Goal: Information Seeking & Learning: Find specific fact

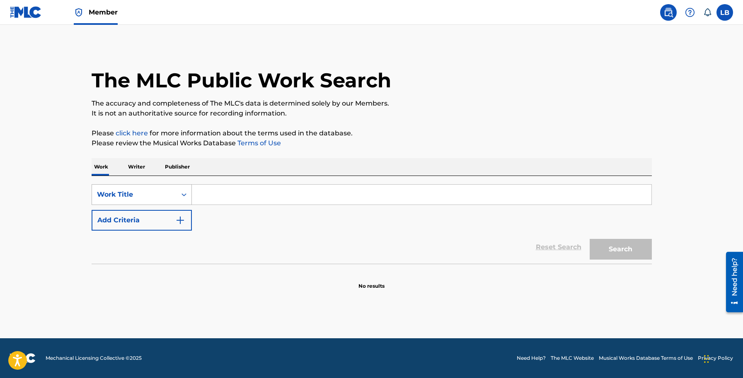
click at [185, 201] on div "Search Form" at bounding box center [184, 194] width 15 height 15
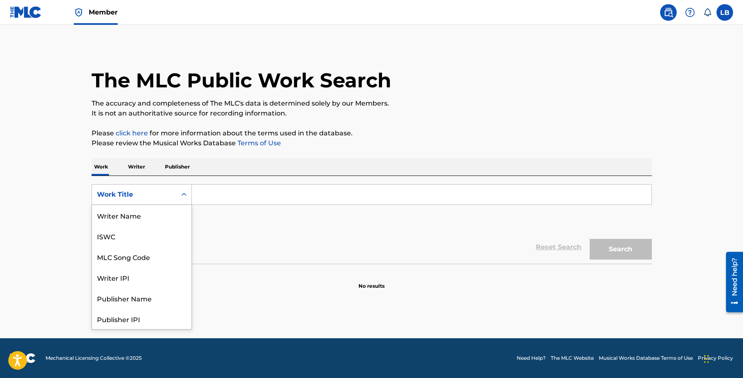
scroll to position [41, 0]
click at [145, 216] on div "MLC Song Code" at bounding box center [141, 215] width 99 height 21
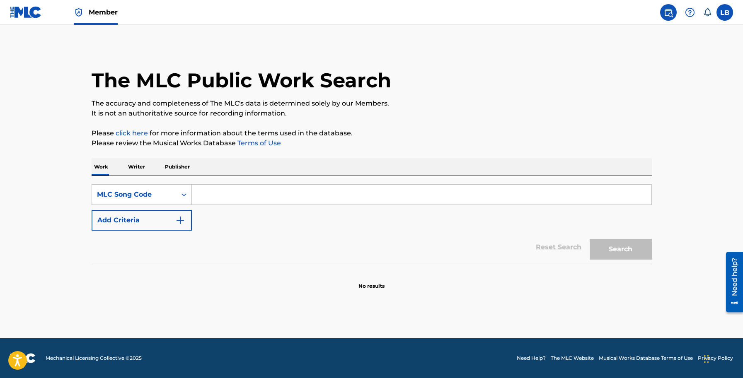
click at [206, 190] on input "Search Form" at bounding box center [422, 195] width 460 height 20
paste input "J0959P"
type input "J0959P"
click at [619, 244] on button "Search" at bounding box center [621, 249] width 62 height 21
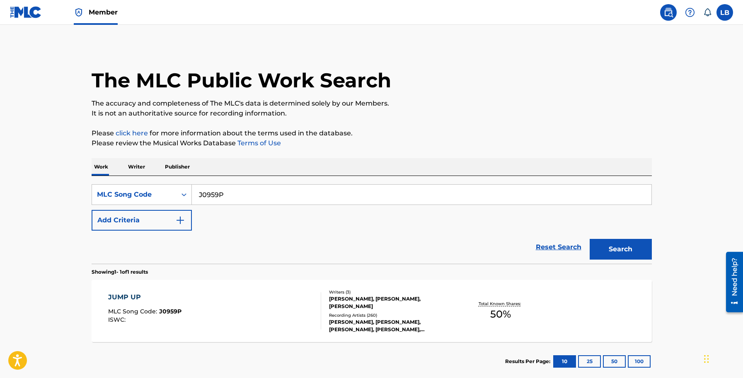
scroll to position [47, 0]
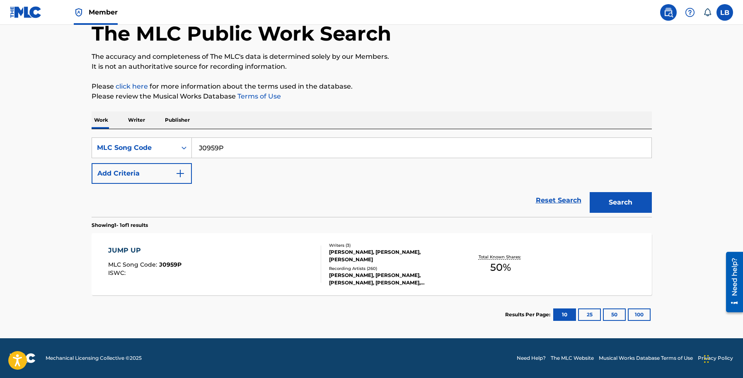
click at [373, 264] on div "Writers ( 3 ) D. SAUNDERS, FRANKIE PAUL, GLENDON BAILEY Recording Artists ( 260…" at bounding box center [387, 264] width 133 height 44
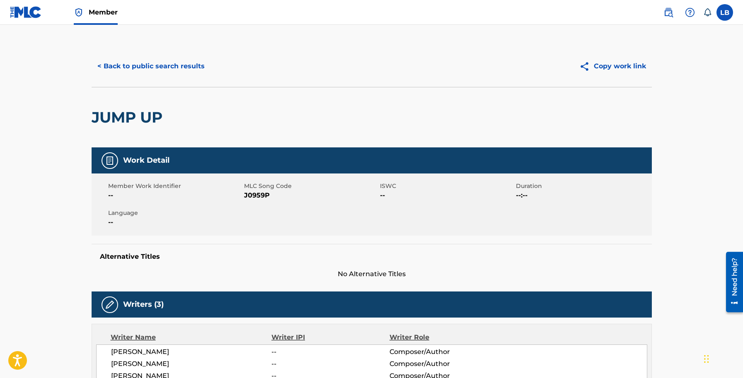
click at [138, 68] on button "< Back to public search results" at bounding box center [151, 66] width 119 height 21
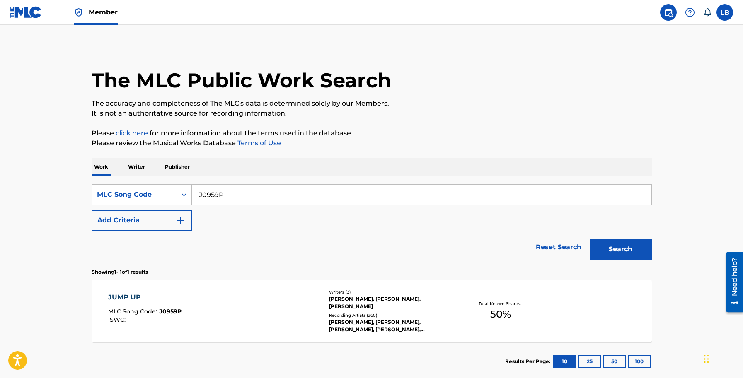
scroll to position [25, 0]
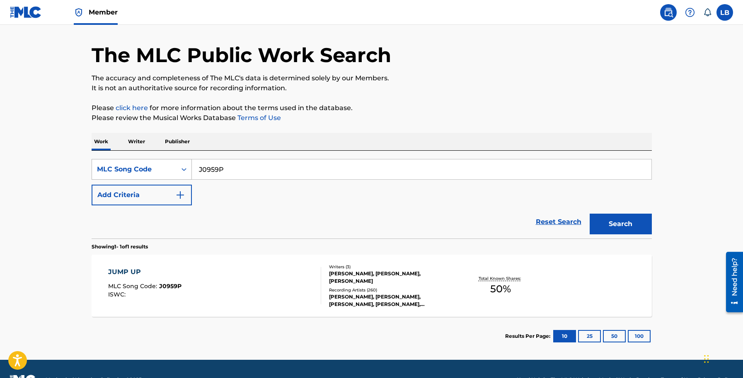
drag, startPoint x: 223, startPoint y: 168, endPoint x: 152, endPoint y: 165, distance: 71.4
click at [152, 165] on div "SearchWithCriteria6fbaf549-b6d8-4633-bcdd-5157fa5c4905 MLC Song Code J0959P" at bounding box center [372, 169] width 560 height 21
paste input "55FD8"
type input "J55FD8"
click at [613, 217] on button "Search" at bounding box center [621, 224] width 62 height 21
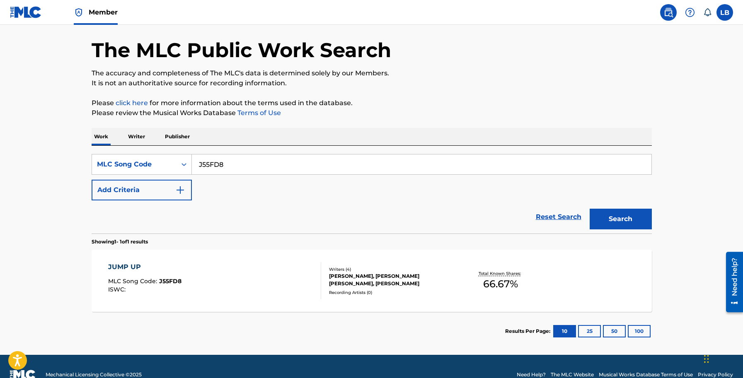
scroll to position [47, 0]
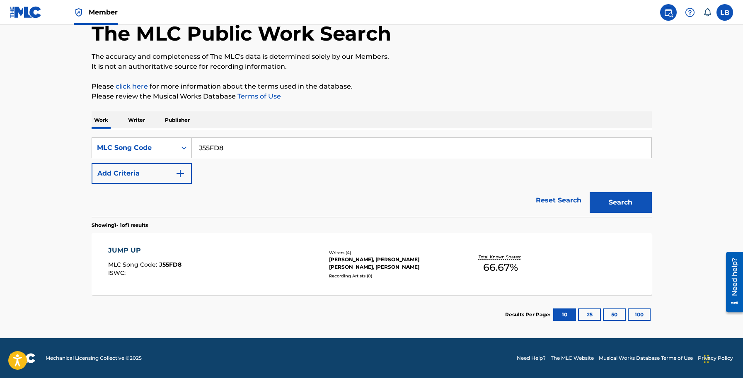
click at [375, 257] on div "PAUL BLAKE, D SAUNDERS, LLOYD WOODROWE JAMES, GLENDON BAILEY" at bounding box center [391, 263] width 125 height 15
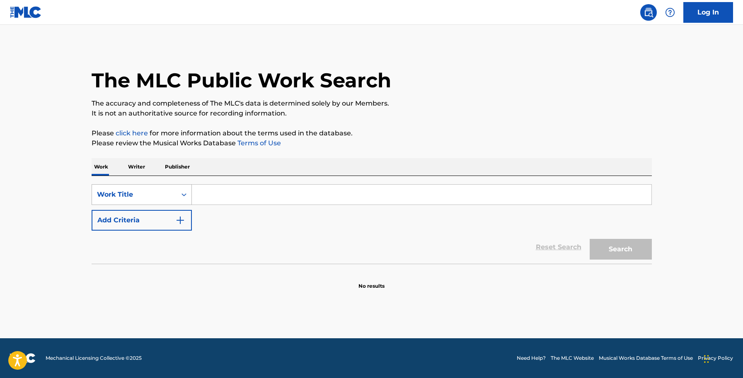
click at [175, 194] on div "Work Title" at bounding box center [134, 195] width 85 height 16
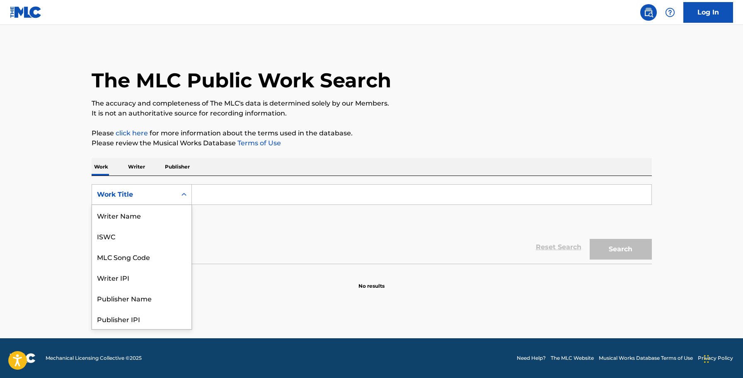
scroll to position [41, 0]
click at [155, 209] on div "MLC Song Code" at bounding box center [141, 215] width 99 height 21
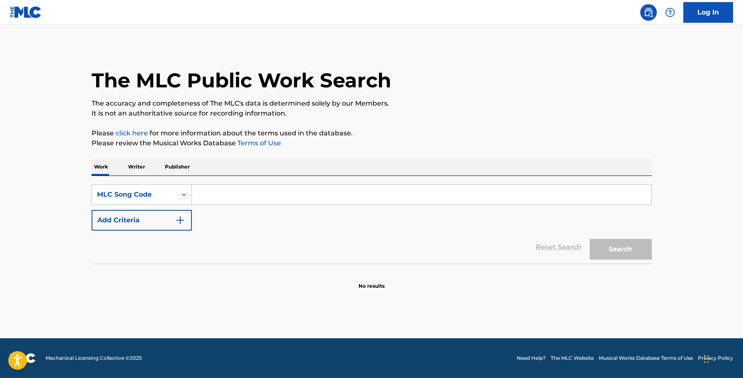
click at [199, 196] on input "Search Form" at bounding box center [422, 195] width 460 height 20
paste input "J55FD8"
type input "J55FD8"
click at [590, 239] on button "Search" at bounding box center [621, 249] width 62 height 21
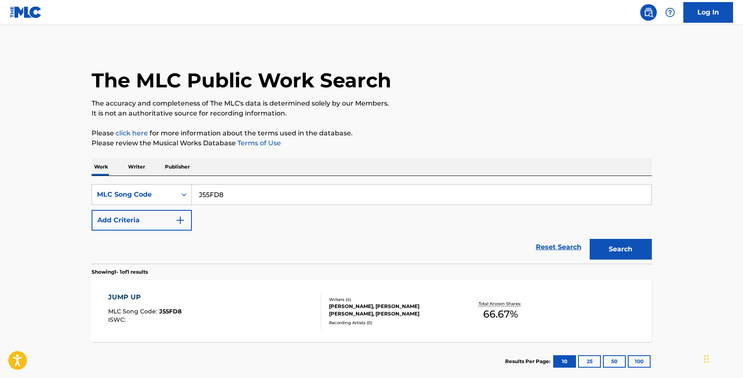
click at [372, 312] on div "PAUL BLAKE, D SAUNDERS, LLOYD WOODROWE JAMES, GLENDON BAILEY" at bounding box center [391, 310] width 125 height 15
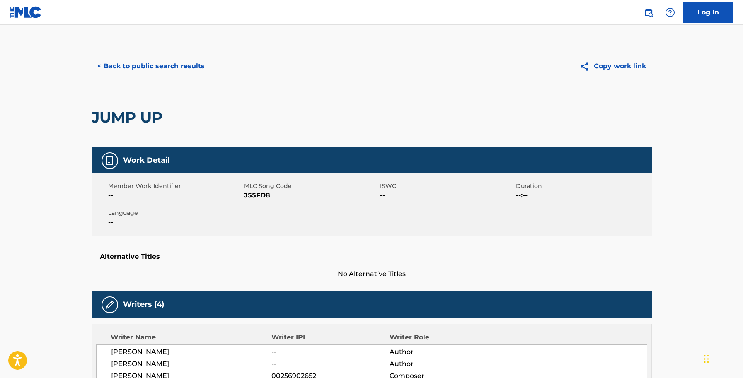
scroll to position [276, 0]
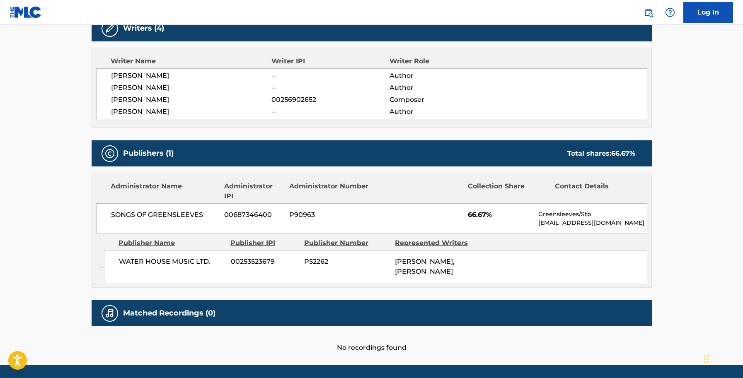
drag, startPoint x: 30, startPoint y: 65, endPoint x: 32, endPoint y: 56, distance: 8.5
click at [30, 65] on main "< Back to public search results Copy work link JUMP UP Work Detail Member Work …" at bounding box center [371, 56] width 743 height 617
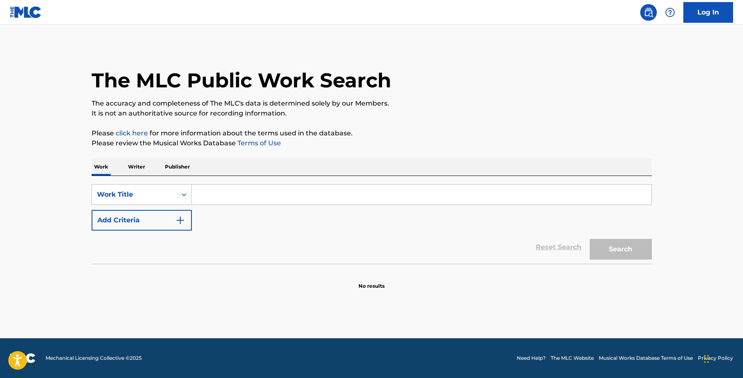
click at [260, 195] on input "Search Form" at bounding box center [422, 195] width 460 height 20
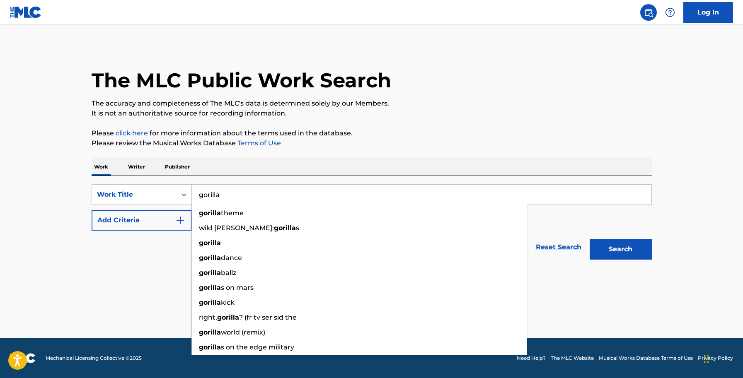
type input "gorilla"
click at [279, 153] on div "The MLC Public Work Search The accuracy and completeness of The MLC's data is d…" at bounding box center [372, 168] width 580 height 245
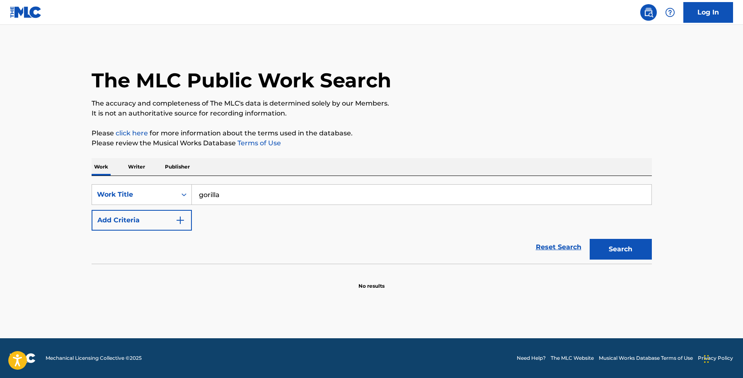
click at [179, 224] on img "Search Form" at bounding box center [180, 221] width 10 height 10
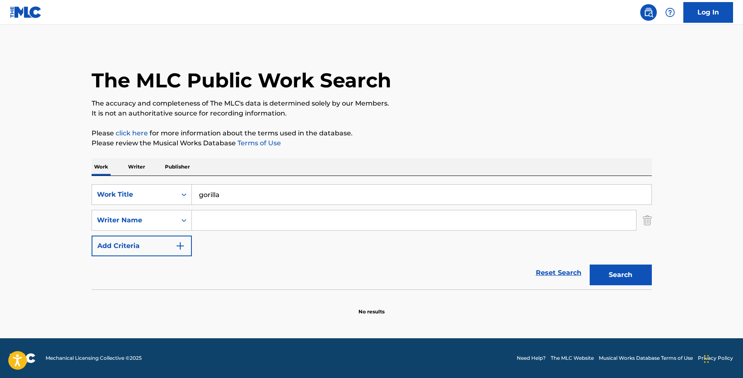
click at [206, 225] on input "Search Form" at bounding box center [414, 221] width 444 height 20
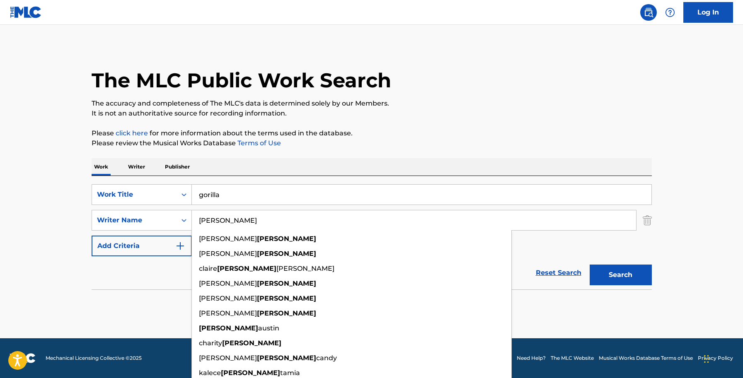
type input "[PERSON_NAME]"
click at [587, 275] on div "Search" at bounding box center [619, 273] width 66 height 33
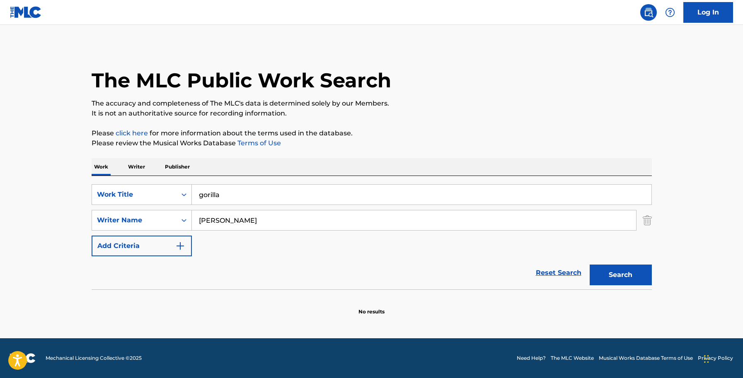
click at [592, 274] on button "Search" at bounding box center [621, 275] width 62 height 21
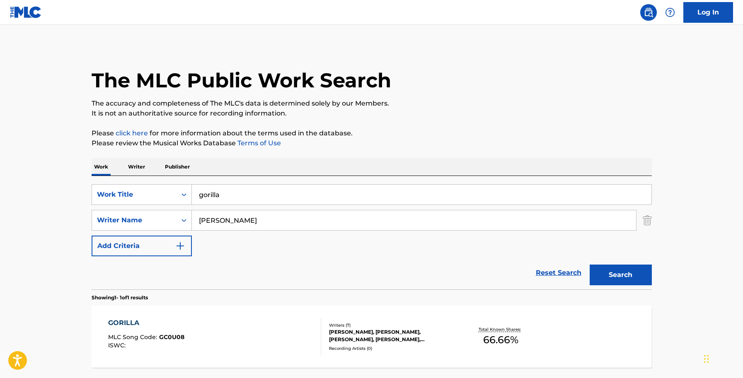
scroll to position [73, 0]
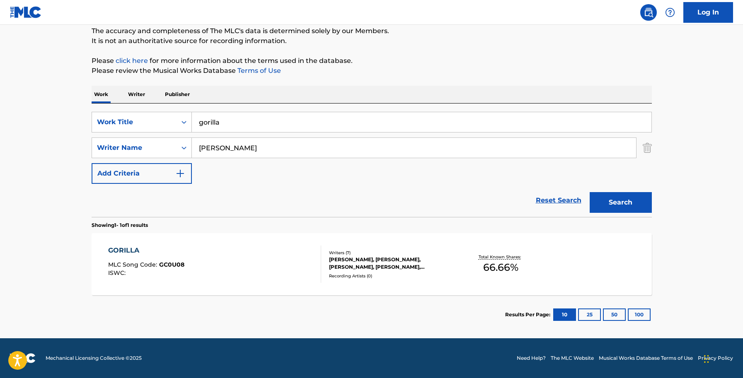
click at [424, 260] on div "AHMIR K THOMPSON, MALIK SMART, KENYATTA SAUNDERS, JEREMY HARDING, JIMMY GRAY, T…" at bounding box center [391, 263] width 125 height 15
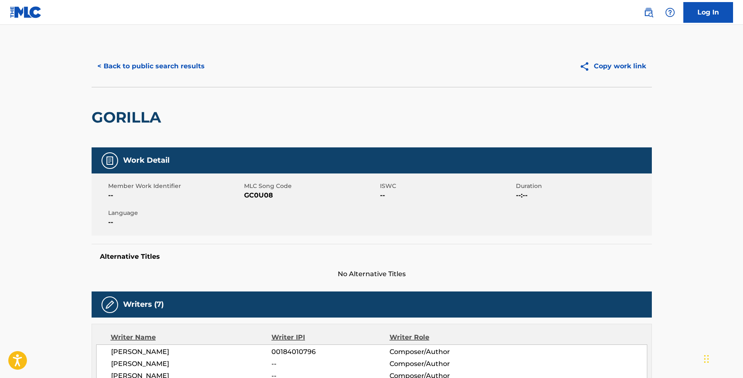
click at [159, 68] on button "< Back to public search results" at bounding box center [151, 66] width 119 height 21
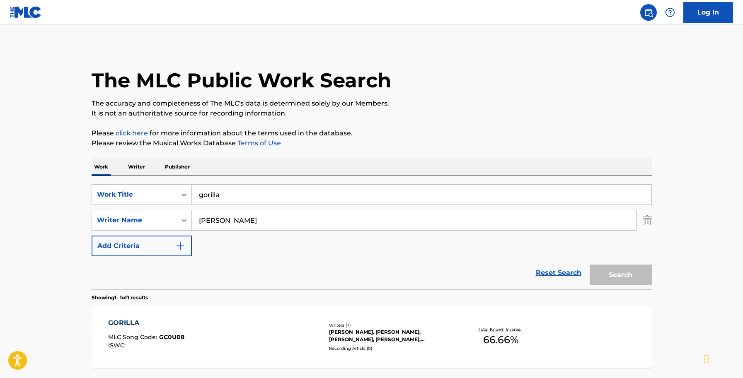
scroll to position [25, 0]
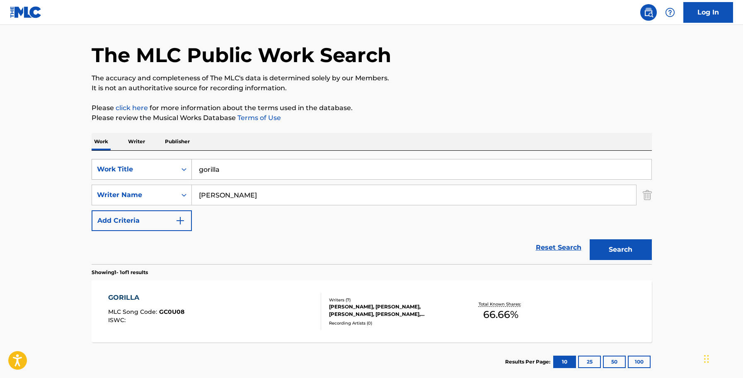
drag, startPoint x: 247, startPoint y: 168, endPoint x: 184, endPoint y: 167, distance: 62.2
click at [184, 167] on div "SearchWithCriteriaea9e9f4d-9c25-4d01-bd1a-aa6ec23fcc3f Work Title gorilla" at bounding box center [372, 169] width 560 height 21
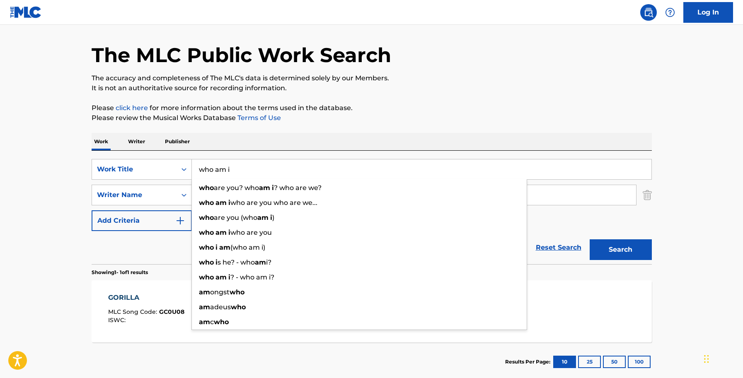
type input "who am i"
click at [590, 240] on button "Search" at bounding box center [621, 250] width 62 height 21
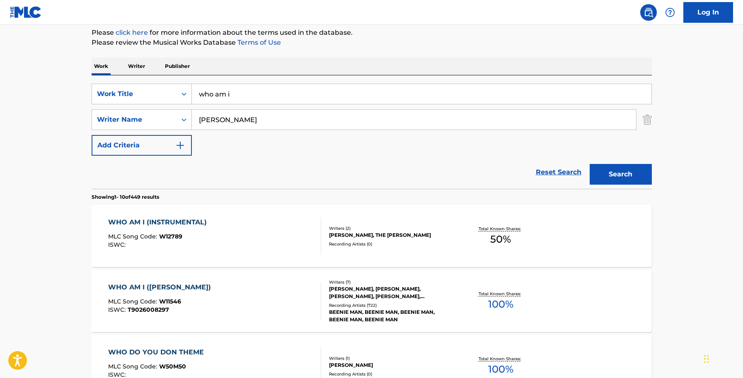
scroll to position [163, 0]
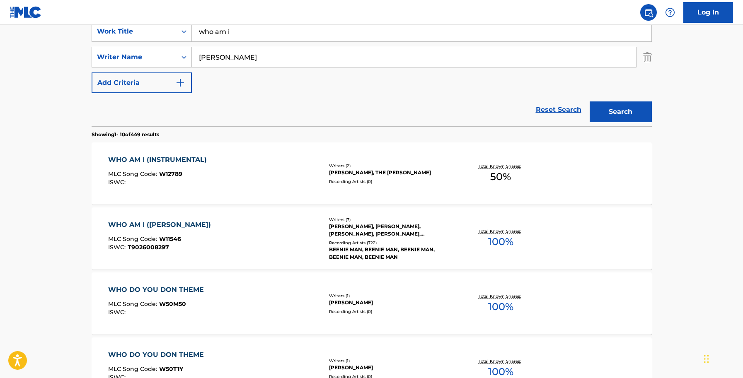
click at [347, 251] on div "BEENIE MAN, BEENIE MAN, BEENIE MAN, BEENIE MAN, BEENIE MAN" at bounding box center [391, 253] width 125 height 15
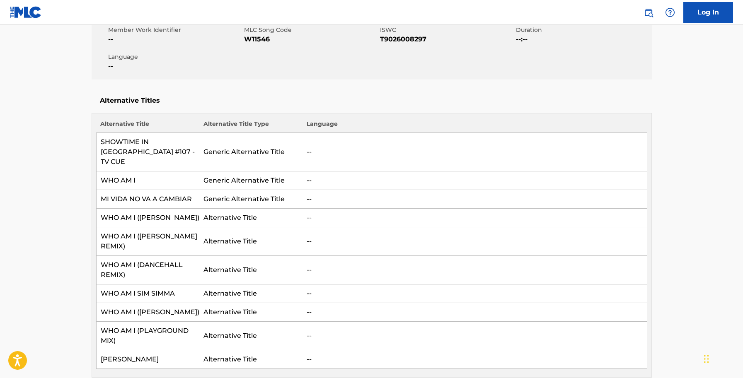
scroll to position [138, 0]
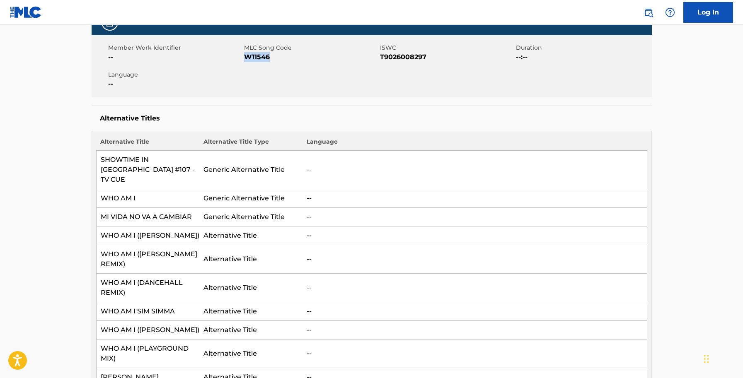
drag, startPoint x: 274, startPoint y: 59, endPoint x: 247, endPoint y: 61, distance: 27.4
click at [247, 61] on span "W11546" at bounding box center [311, 57] width 134 height 10
copy span "W11546"
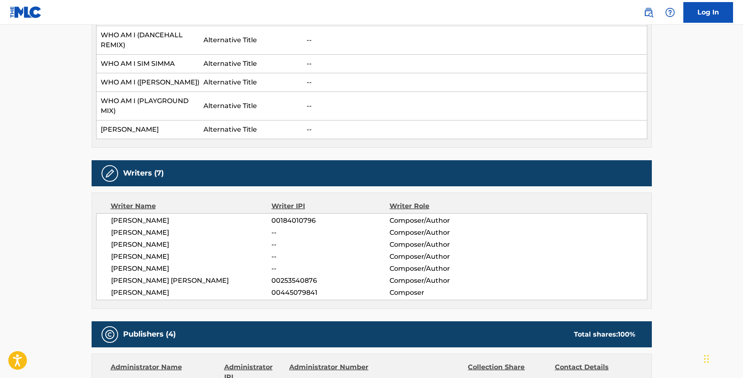
scroll to position [414, 0]
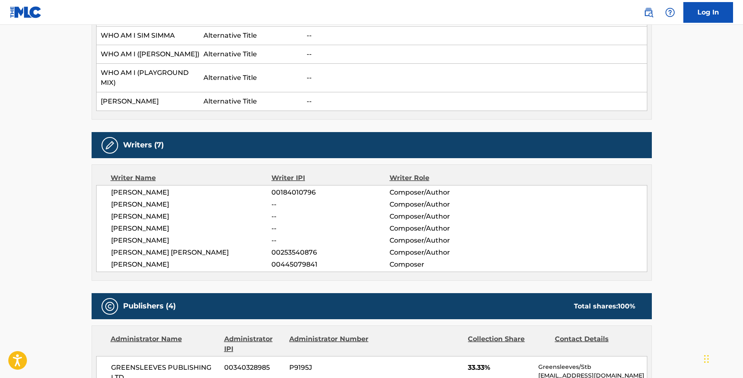
scroll to position [163, 0]
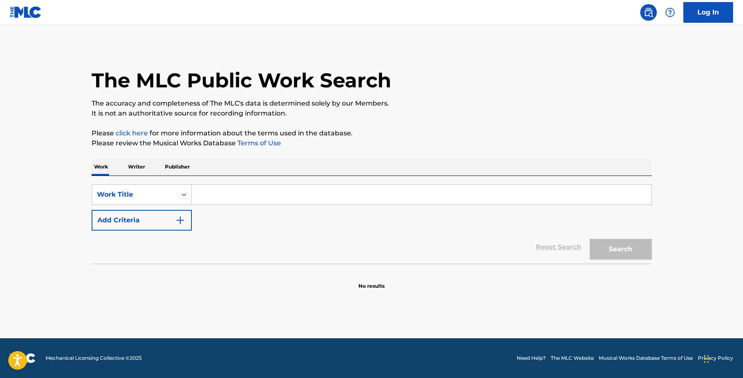
click at [286, 198] on input "Search Form" at bounding box center [422, 195] width 460 height 20
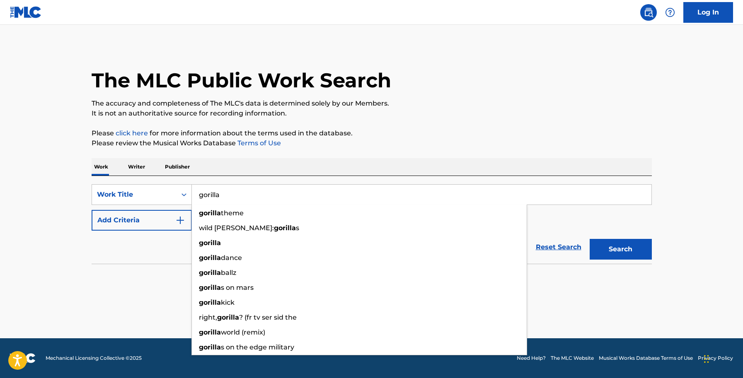
type input "gorilla"
click at [296, 163] on div "Work Writer Publisher" at bounding box center [372, 166] width 560 height 17
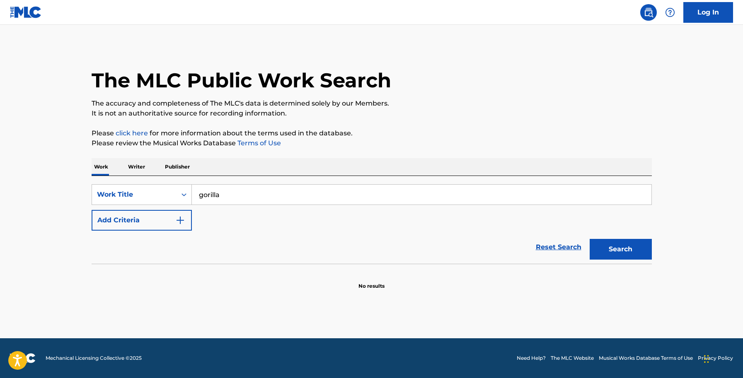
click at [181, 219] on img "Search Form" at bounding box center [180, 221] width 10 height 10
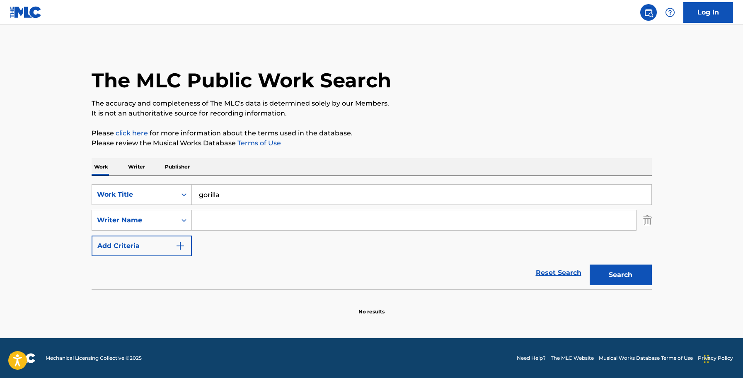
click at [206, 217] on input "Search Form" at bounding box center [414, 221] width 444 height 20
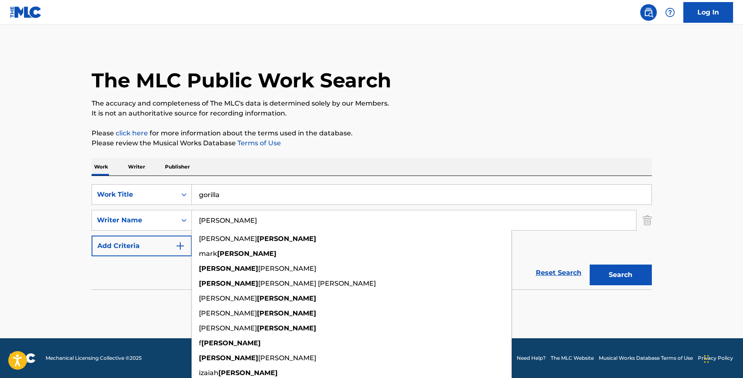
type input "[PERSON_NAME]"
click at [590, 265] on button "Search" at bounding box center [621, 275] width 62 height 21
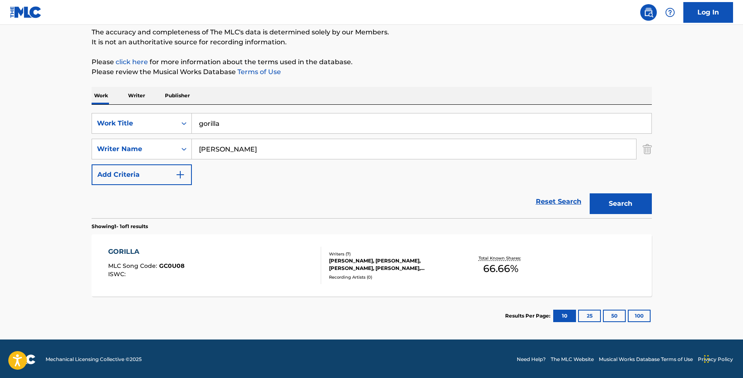
scroll to position [73, 0]
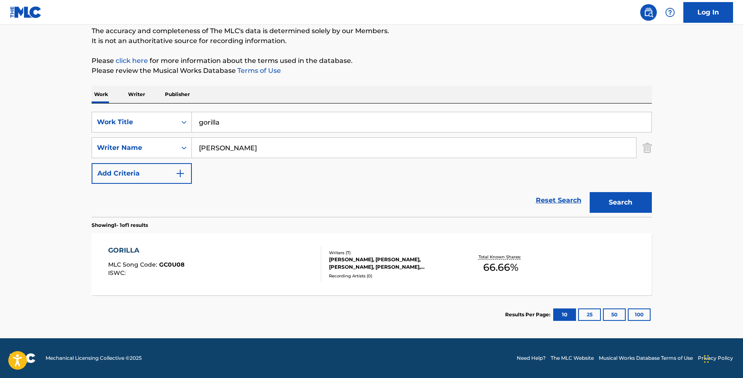
click at [368, 270] on div "[PERSON_NAME], [PERSON_NAME], [PERSON_NAME], [PERSON_NAME], [PERSON_NAME], [PER…" at bounding box center [391, 263] width 125 height 15
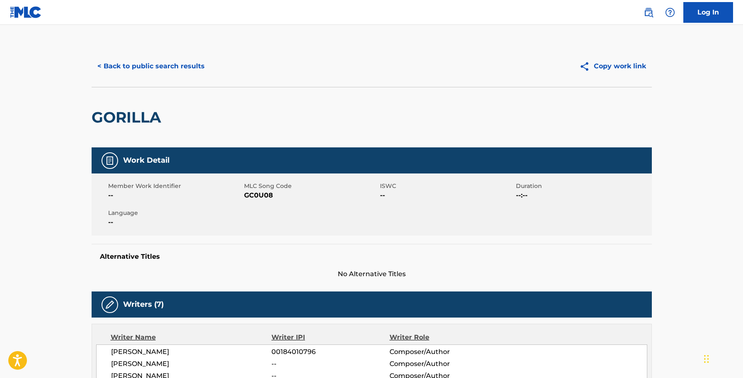
click at [167, 69] on button "< Back to public search results" at bounding box center [151, 66] width 119 height 21
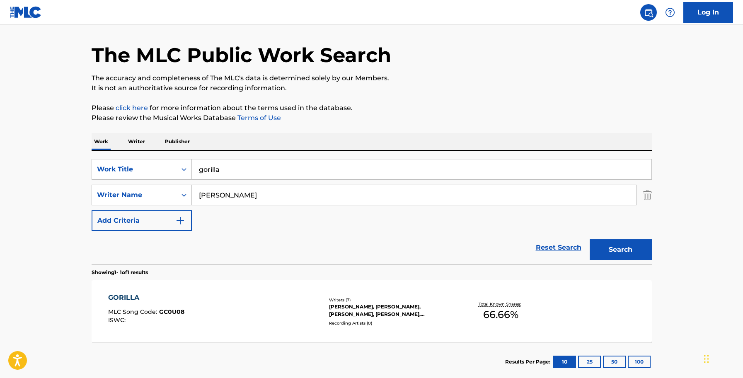
click at [338, 308] on div "[PERSON_NAME], [PERSON_NAME], [PERSON_NAME], [PERSON_NAME], [PERSON_NAME], [PER…" at bounding box center [391, 310] width 125 height 15
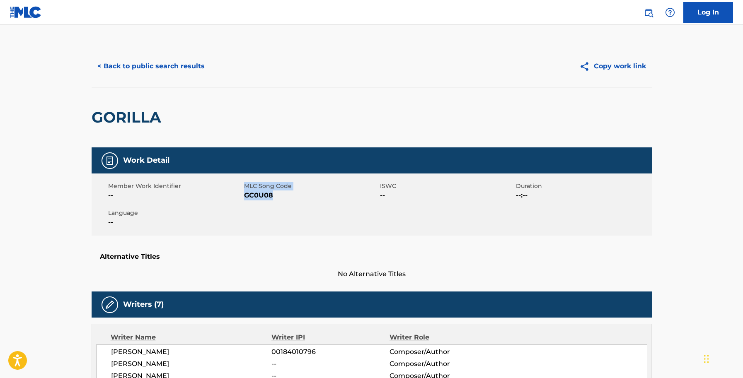
drag, startPoint x: 273, startPoint y: 198, endPoint x: 242, endPoint y: 199, distance: 30.7
click at [242, 199] on div "Member Work Identifier -- MLC Song Code GC0U08 ISWC -- Duration --:-- Language …" at bounding box center [372, 205] width 560 height 62
click at [273, 198] on span "GC0U08" at bounding box center [311, 196] width 134 height 10
drag, startPoint x: 275, startPoint y: 198, endPoint x: 245, endPoint y: 199, distance: 30.3
click at [245, 199] on span "GC0U08" at bounding box center [311, 196] width 134 height 10
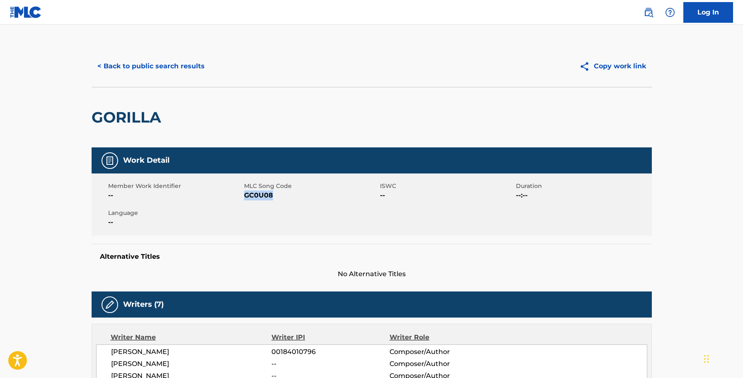
copy span "GC0U08"
click at [637, 108] on div "GORILLA" at bounding box center [372, 117] width 560 height 61
